Goal: Task Accomplishment & Management: Manage account settings

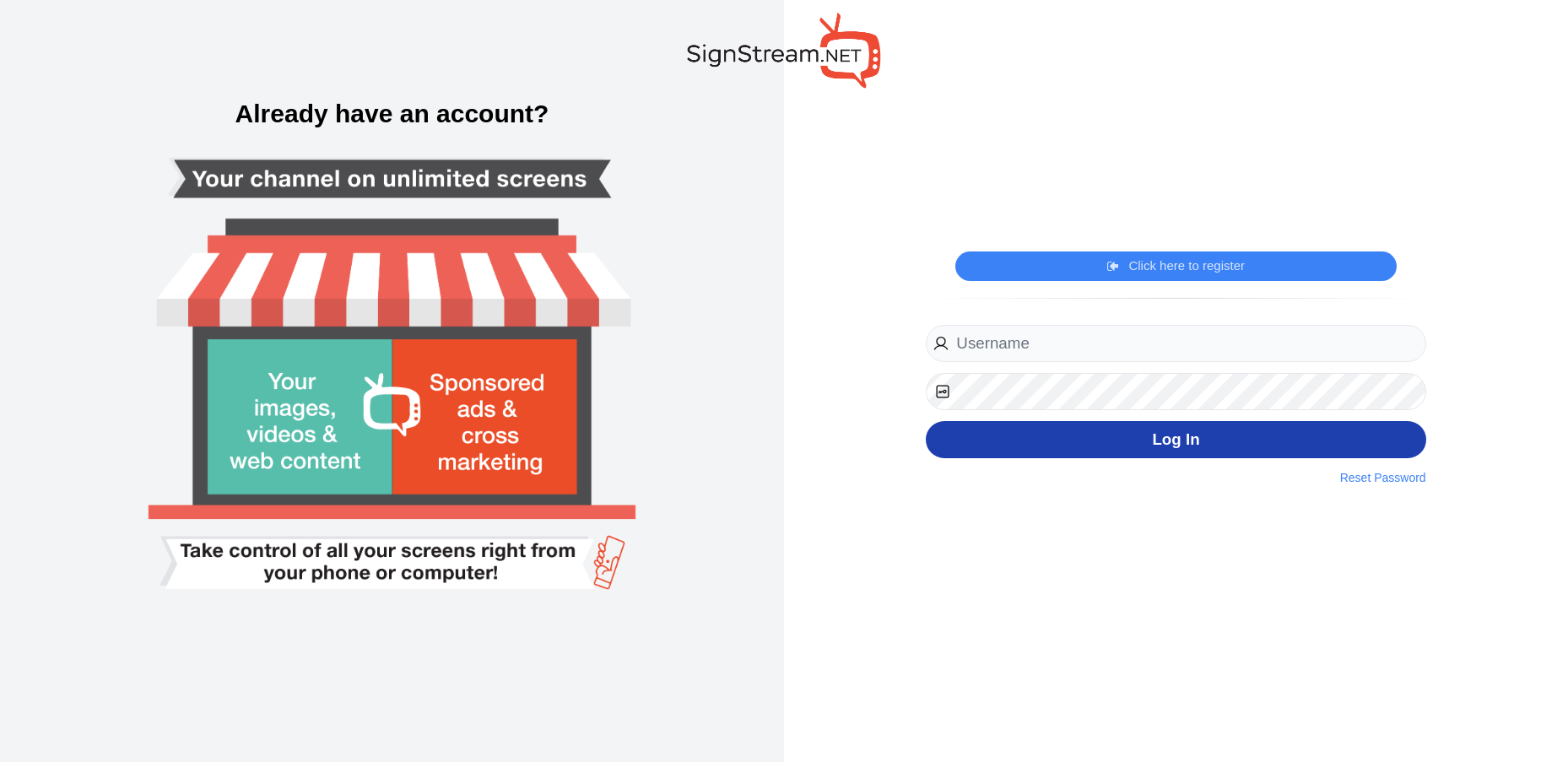
type input "michael.kuykendall@ectorcountyisd.org"
click at [1148, 442] on button "Log In" at bounding box center [1175, 440] width 499 height 38
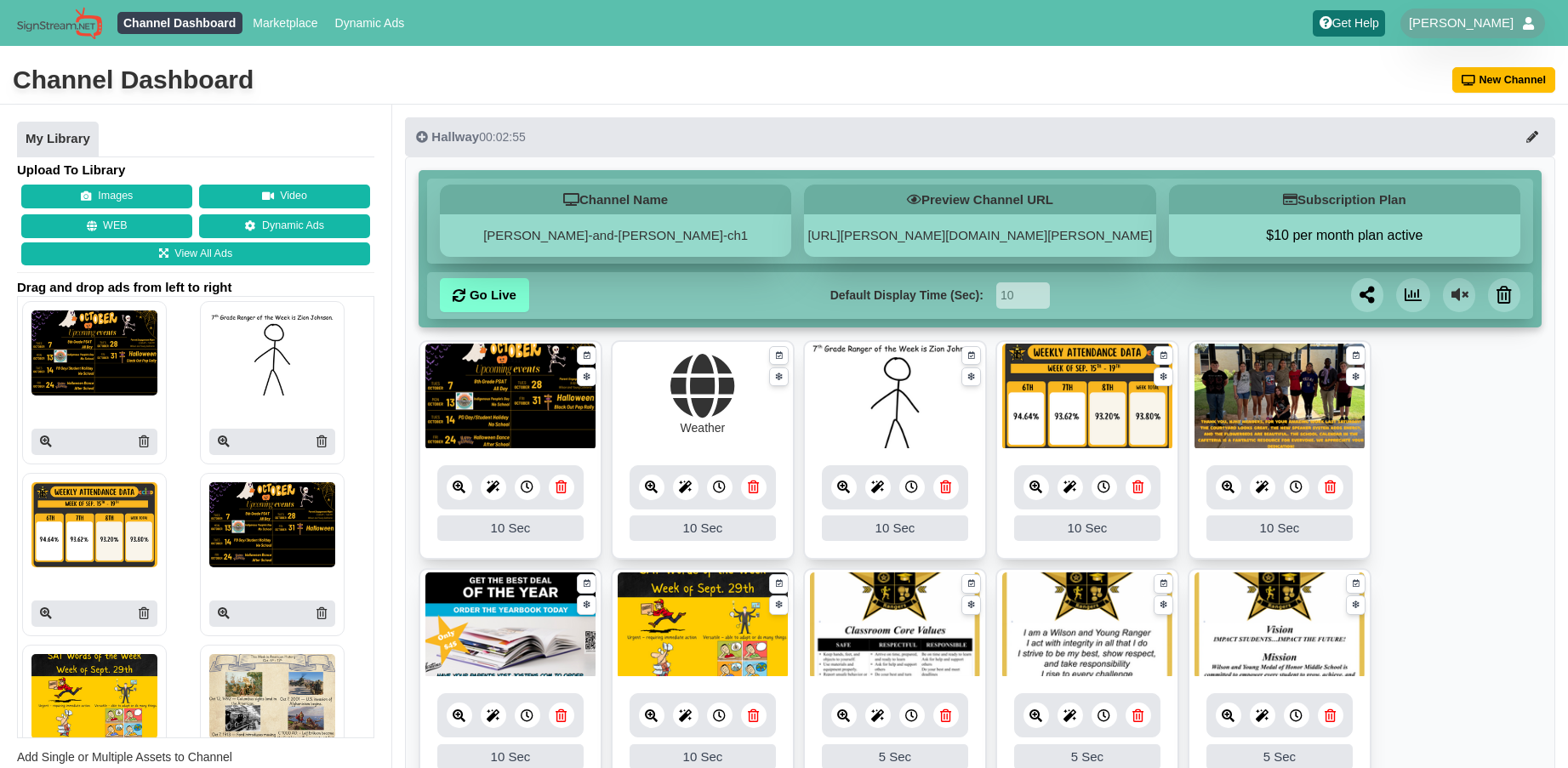
click at [944, 490] on icon at bounding box center [945, 486] width 11 height 13
